Goal: Share content

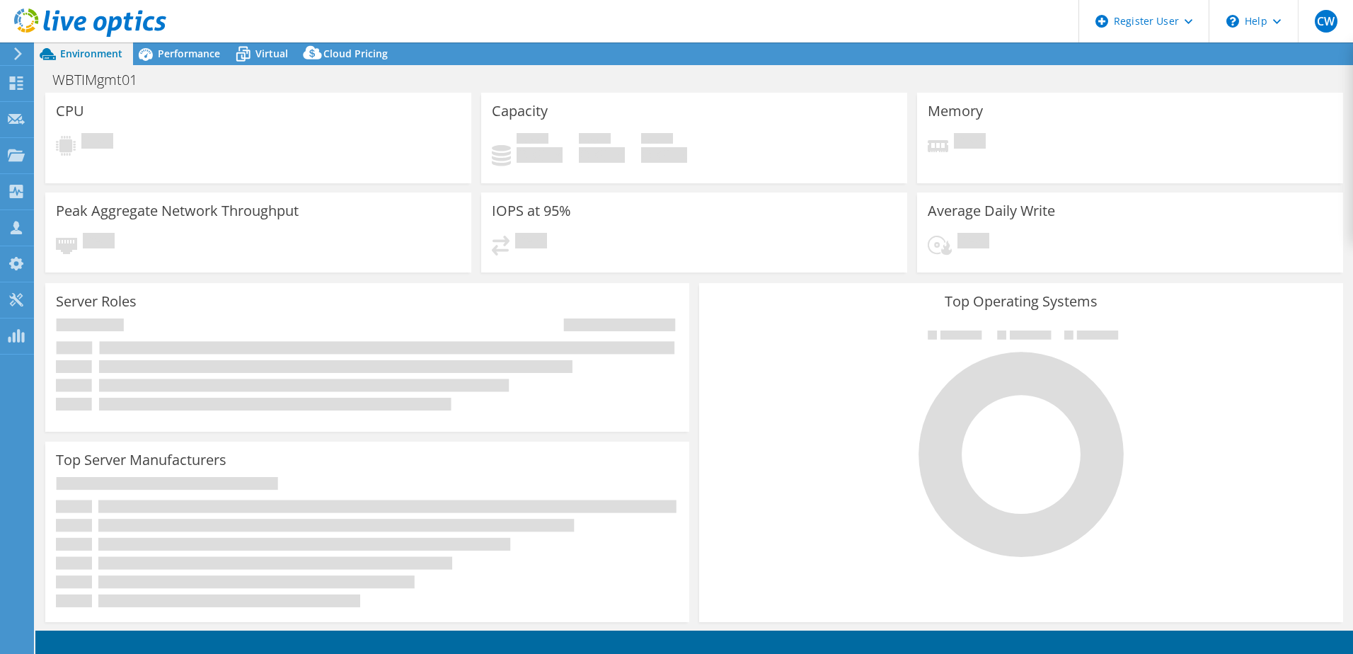
select select "USD"
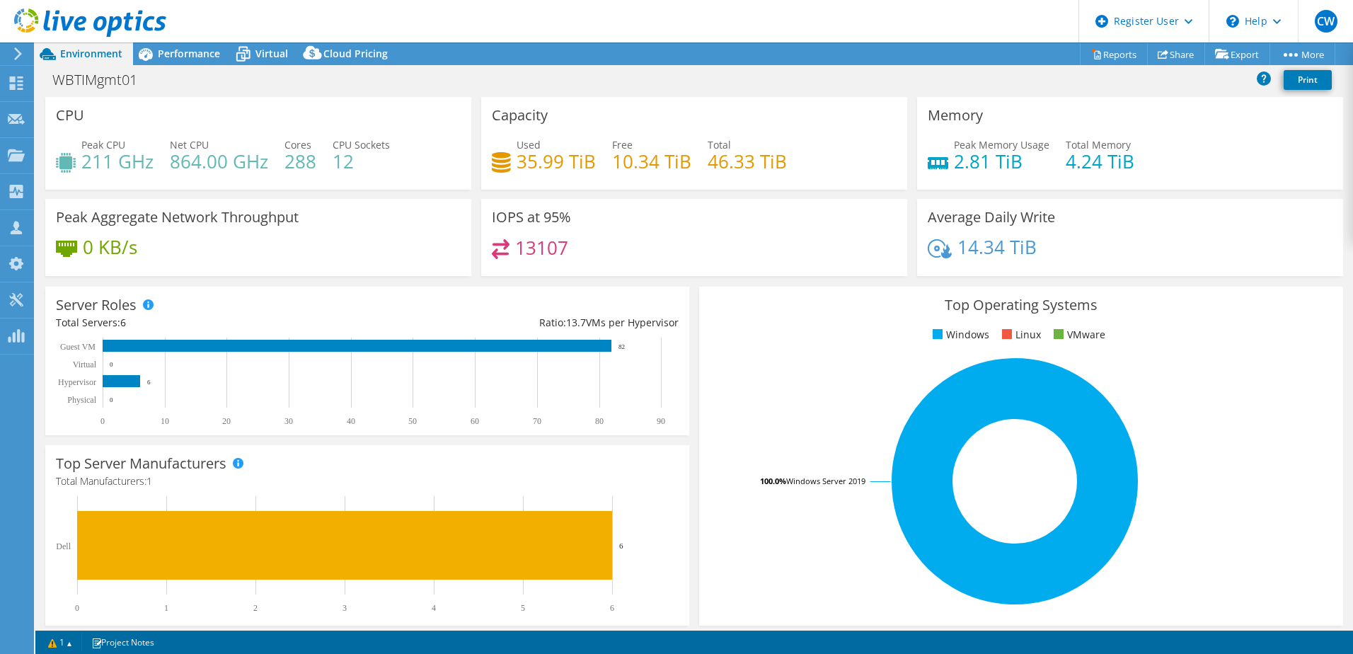
click at [1205, 131] on div "Memory Peak Memory Usage 2.81 TiB Total Memory 4.24 TiB" at bounding box center [1130, 143] width 426 height 93
click at [1173, 58] on link "Share" at bounding box center [1176, 54] width 58 height 22
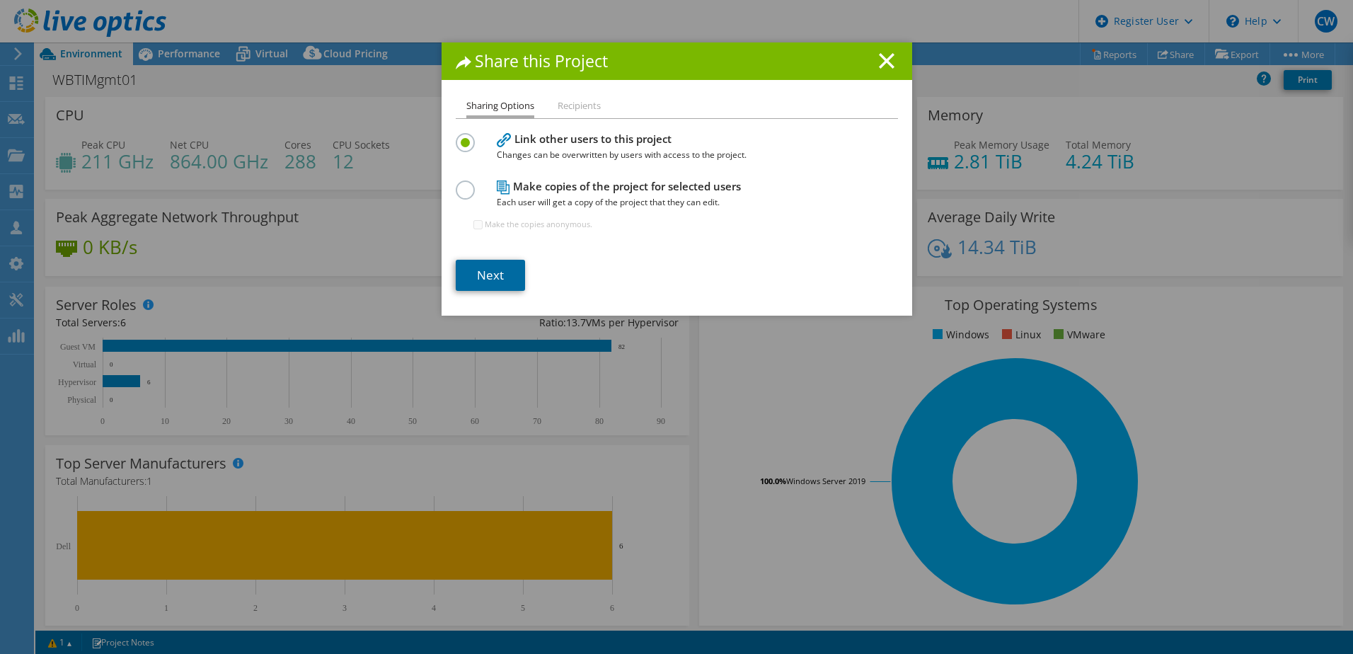
click at [496, 275] on link "Next" at bounding box center [490, 275] width 69 height 31
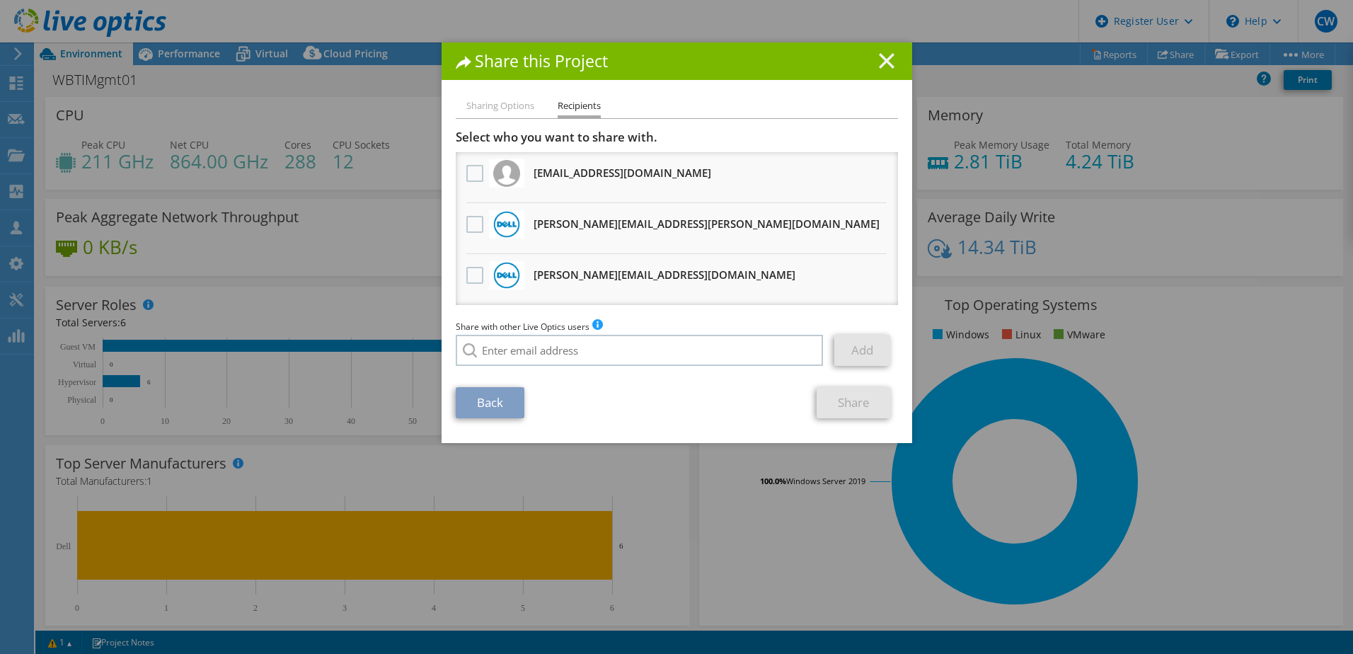
click at [887, 62] on icon at bounding box center [887, 61] width 16 height 16
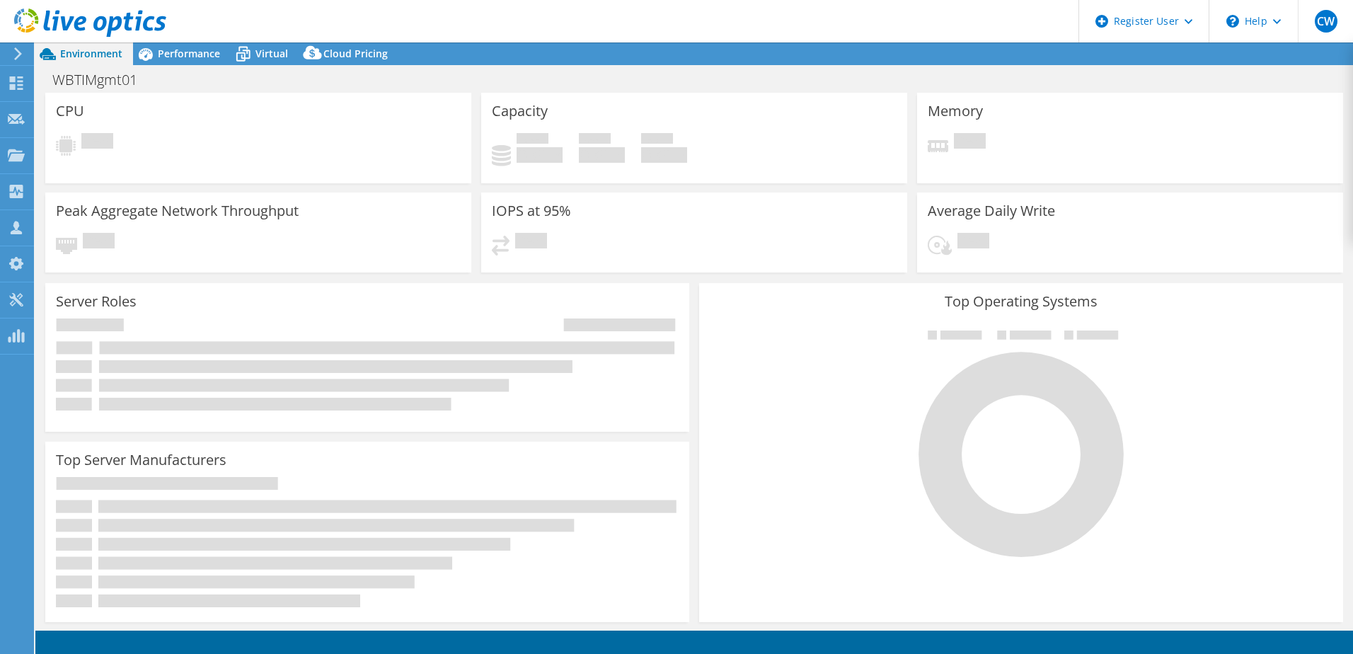
select select "USD"
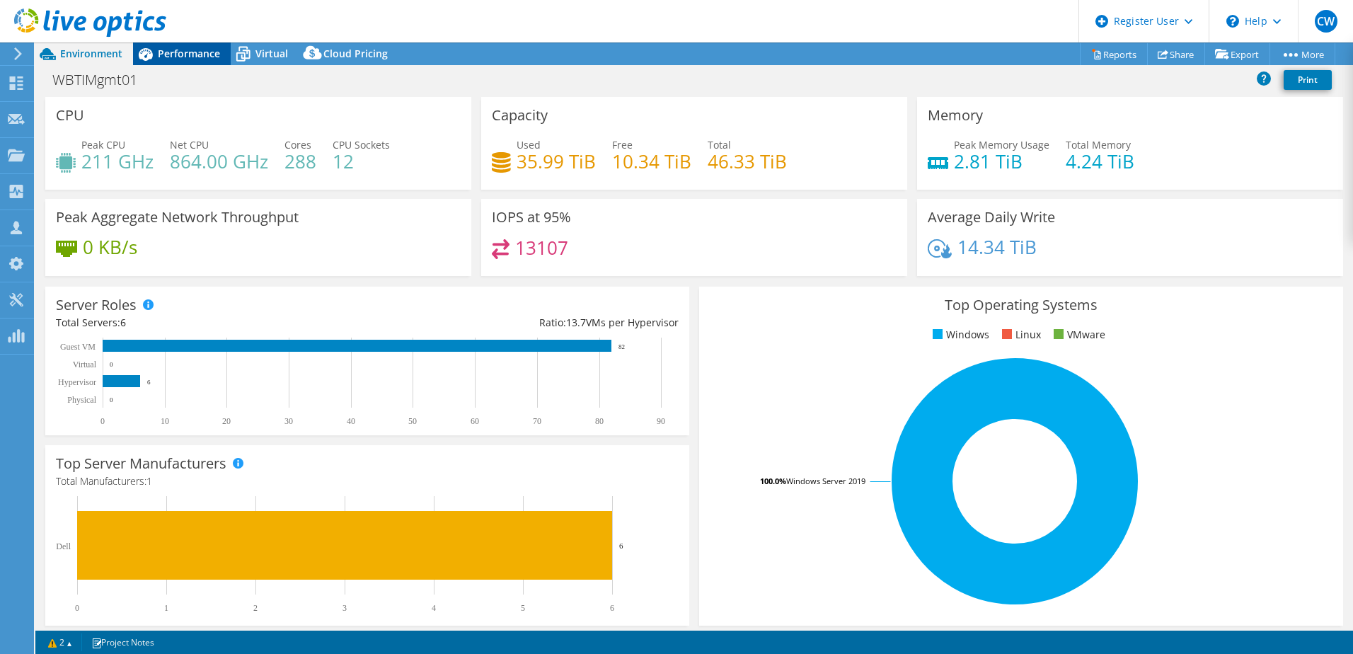
click at [156, 59] on icon at bounding box center [145, 54] width 25 height 25
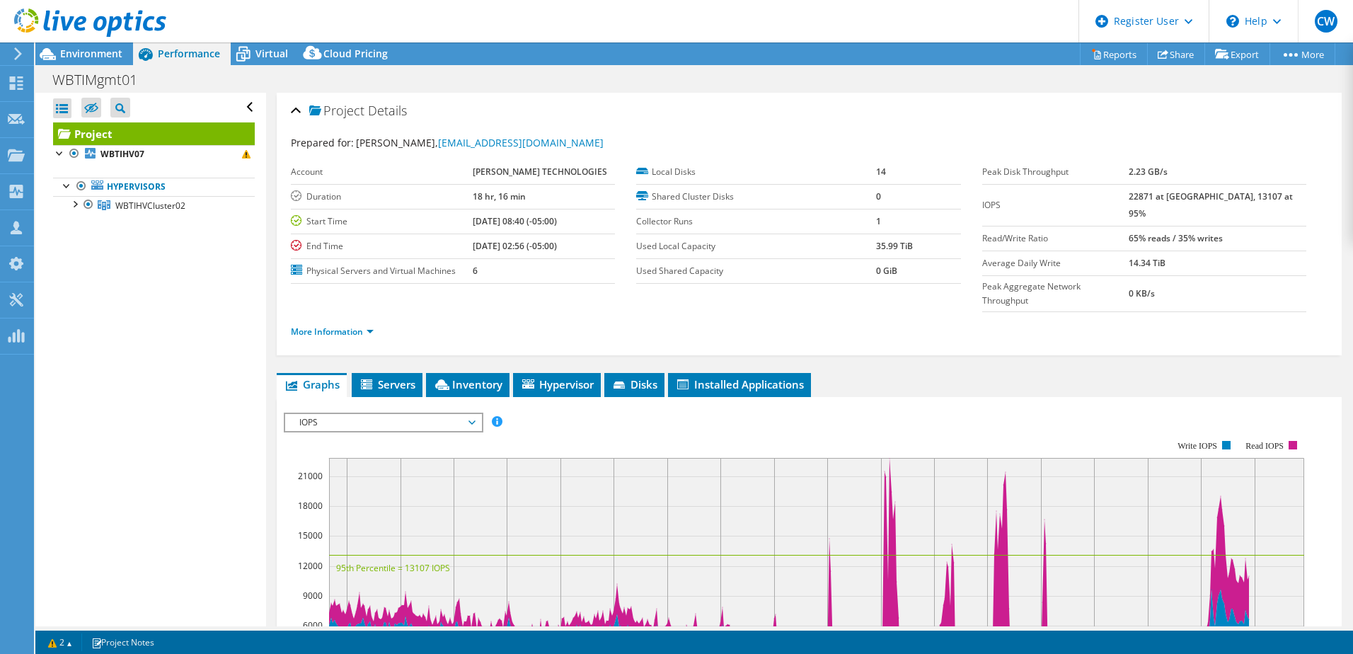
click at [22, 50] on icon at bounding box center [18, 53] width 11 height 13
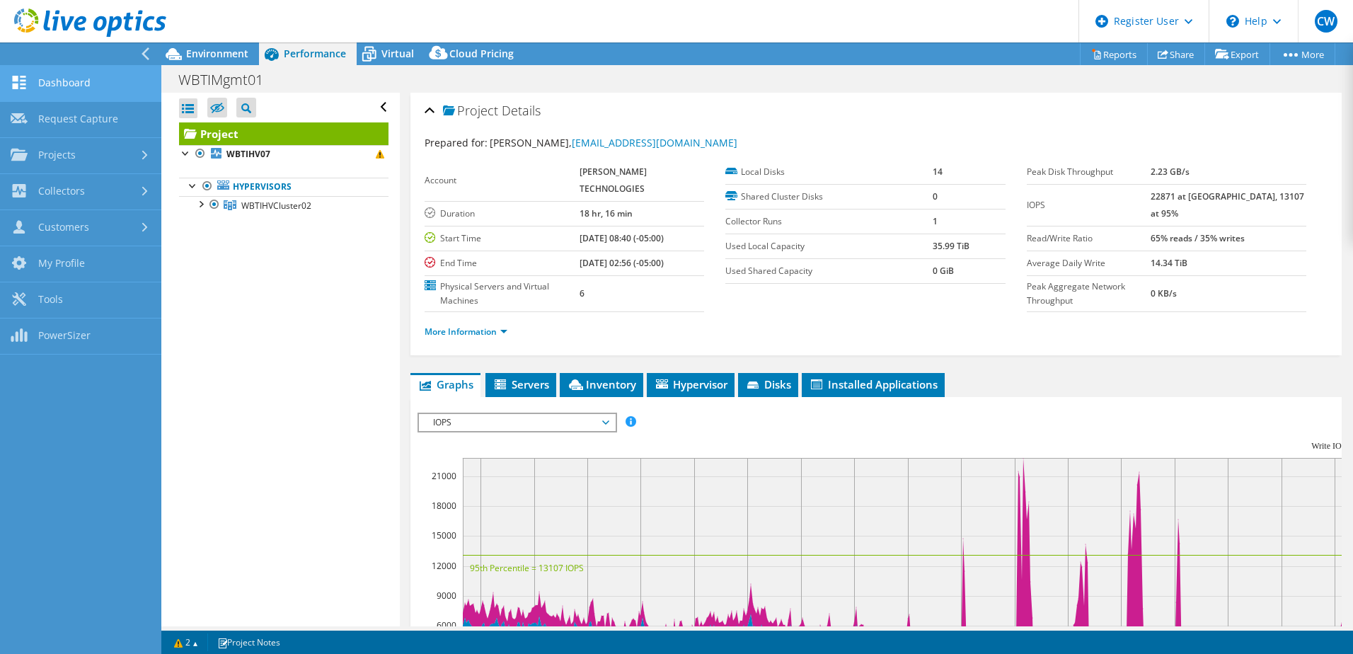
click at [45, 83] on link "Dashboard" at bounding box center [80, 84] width 161 height 36
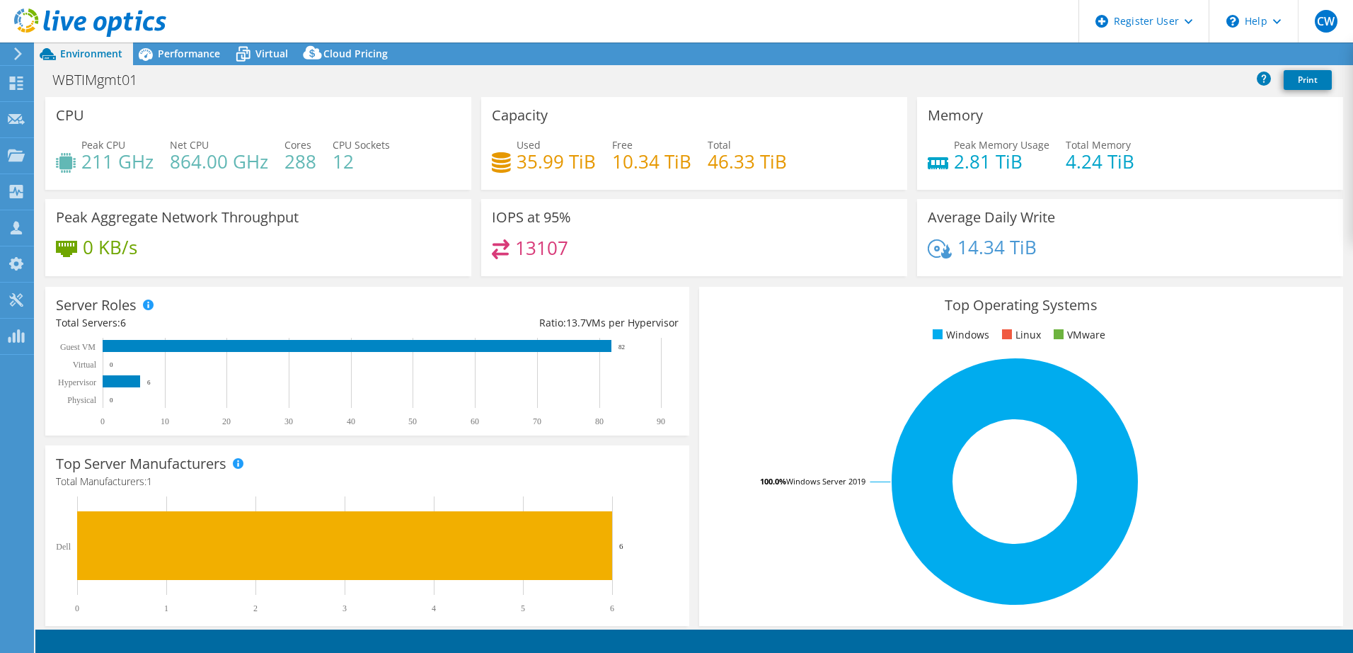
select select "USD"
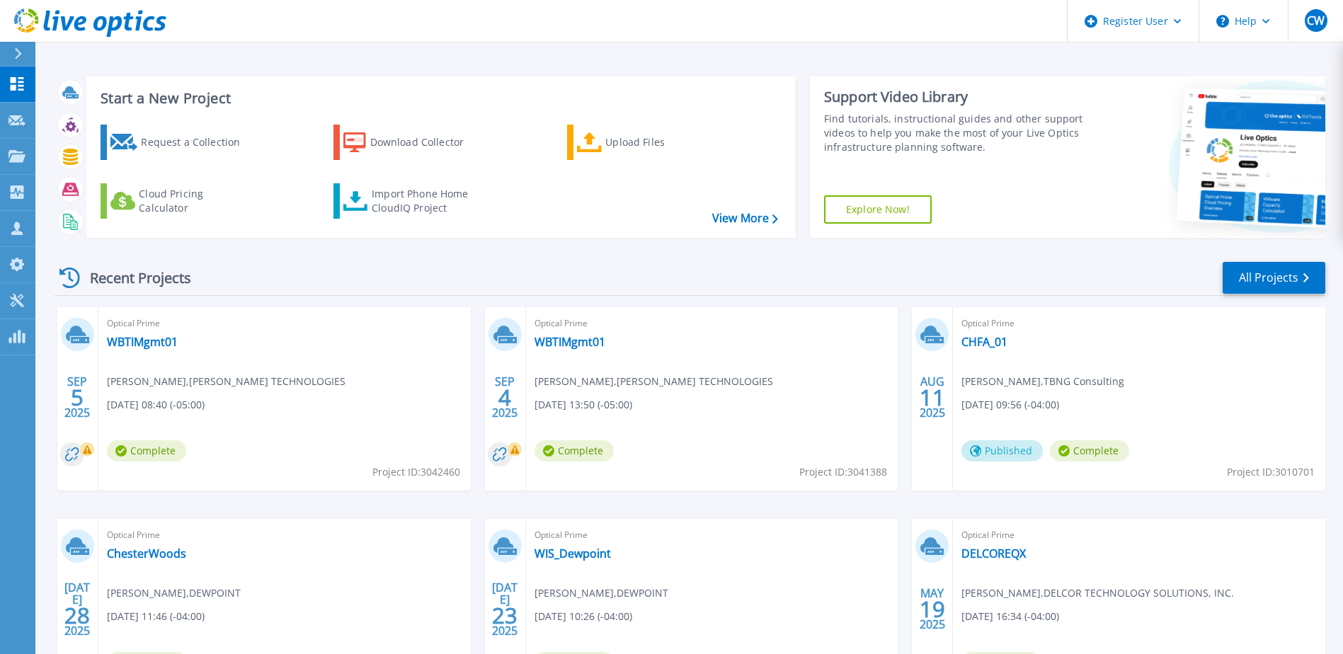
drag, startPoint x: 463, startPoint y: 472, endPoint x: 427, endPoint y: 470, distance: 36.2
click at [427, 470] on div "Optical Prime WBTIMgmt01 Brad Sippel , SWICK TECHNOLOGIES 09/05/2025, 08:40 (-0…" at bounding box center [284, 398] width 372 height 183
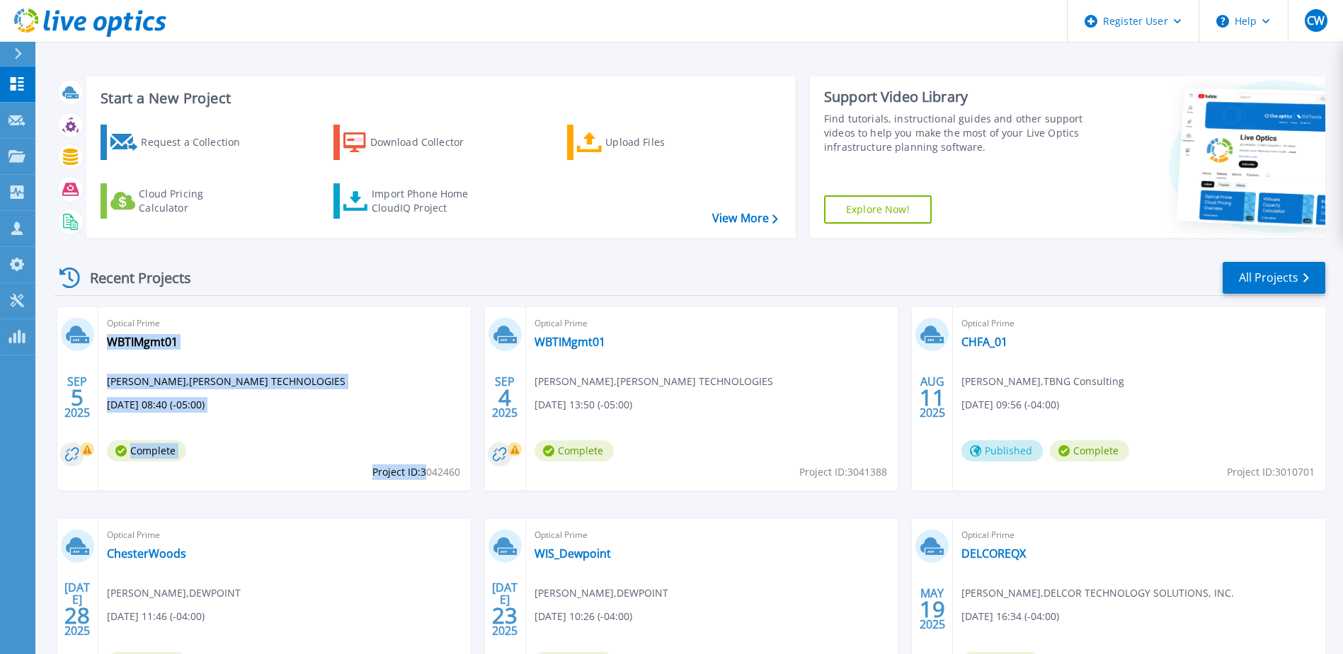
click at [425, 470] on span "Project ID: 3042460" at bounding box center [416, 472] width 88 height 16
click at [365, 471] on div "Optical Prime WBTIMgmt01 Brad Sippel , SWICK TECHNOLOGIES 09/05/2025, 08:40 (-0…" at bounding box center [284, 398] width 372 height 183
click at [450, 481] on div "Optical Prime WBTIMgmt01 Brad Sippel , SWICK TECHNOLOGIES 09/05/2025, 08:40 (-0…" at bounding box center [284, 398] width 372 height 183
drag, startPoint x: 440, startPoint y: 476, endPoint x: 430, endPoint y: 473, distance: 11.0
click at [430, 473] on div "Optical Prime WBTIMgmt01 Brad Sippel , SWICK TECHNOLOGIES 09/05/2025, 08:40 (-0…" at bounding box center [284, 398] width 372 height 183
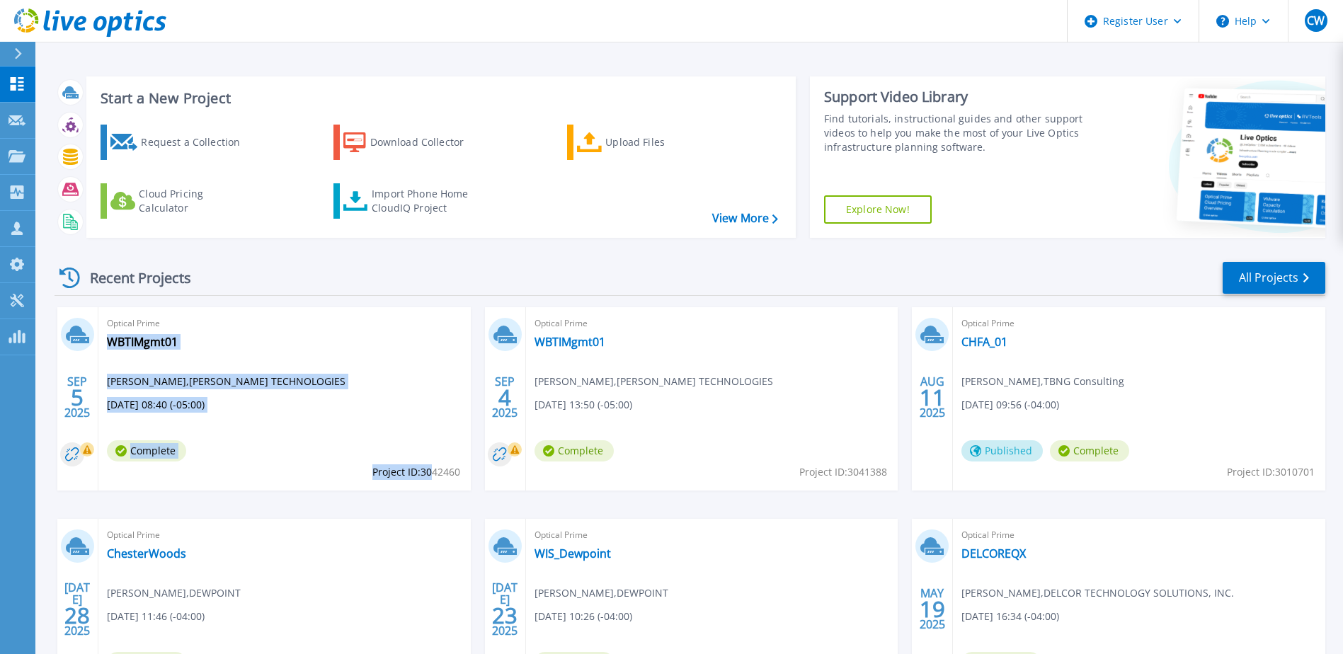
click at [316, 481] on div "Optical Prime WBTIMgmt01 Brad Sippel , SWICK TECHNOLOGIES 09/05/2025, 08:40 (-0…" at bounding box center [284, 398] width 372 height 183
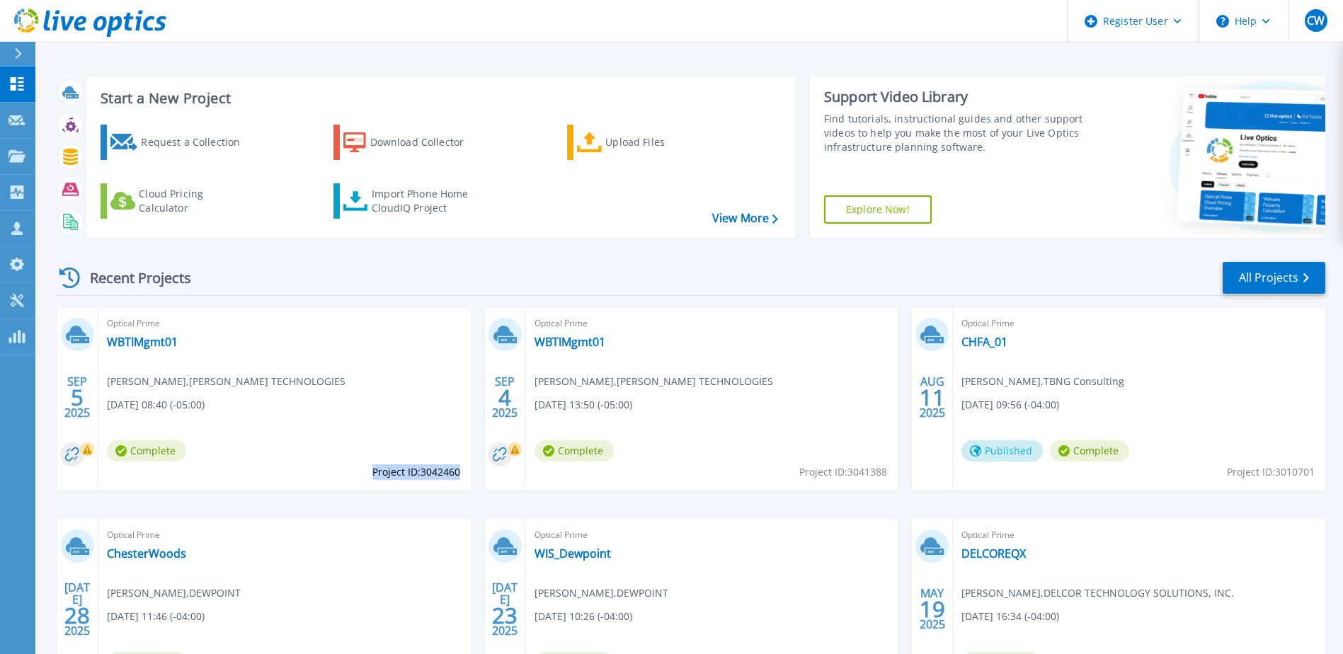
drag, startPoint x: 370, startPoint y: 474, endPoint x: 457, endPoint y: 476, distance: 87.1
click at [457, 476] on span "Project ID: 3042460" at bounding box center [416, 472] width 88 height 16
copy span "Project ID: 3042460"
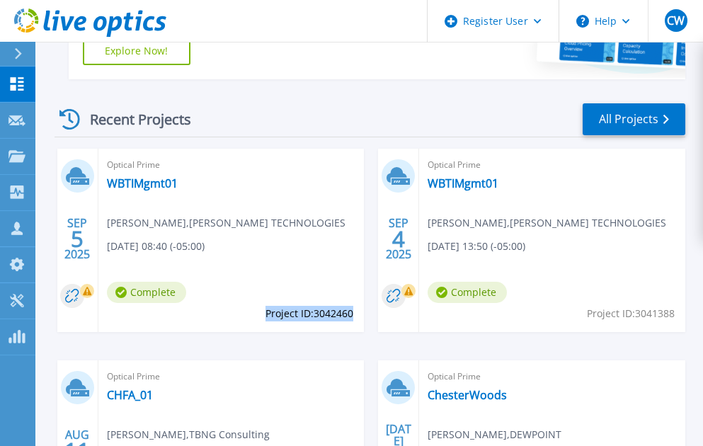
scroll to position [354, 0]
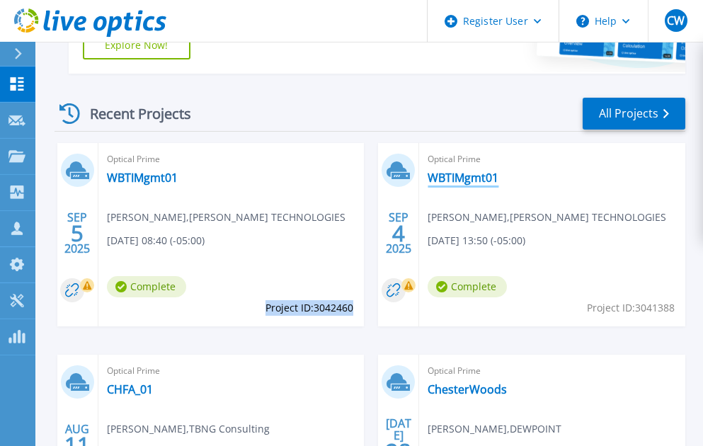
click at [460, 171] on link "WBTIMgmt01" at bounding box center [463, 178] width 71 height 14
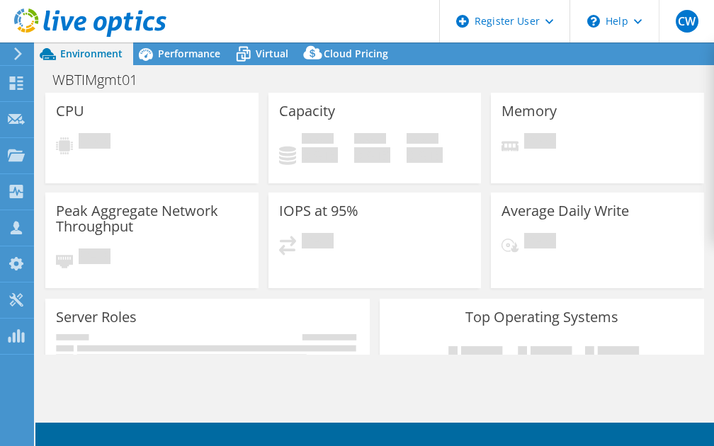
select select "USD"
